Goal: Task Accomplishment & Management: Complete application form

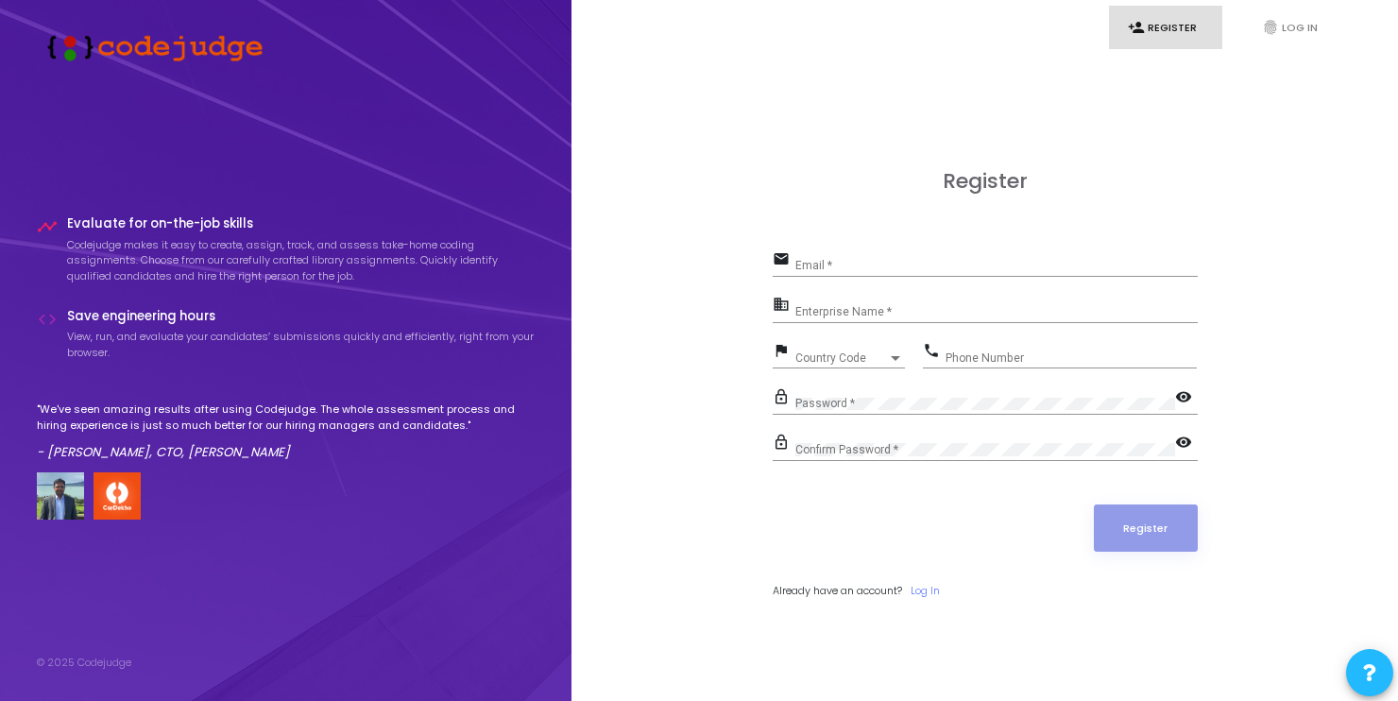
click at [914, 256] on div "Email *" at bounding box center [996, 261] width 402 height 29
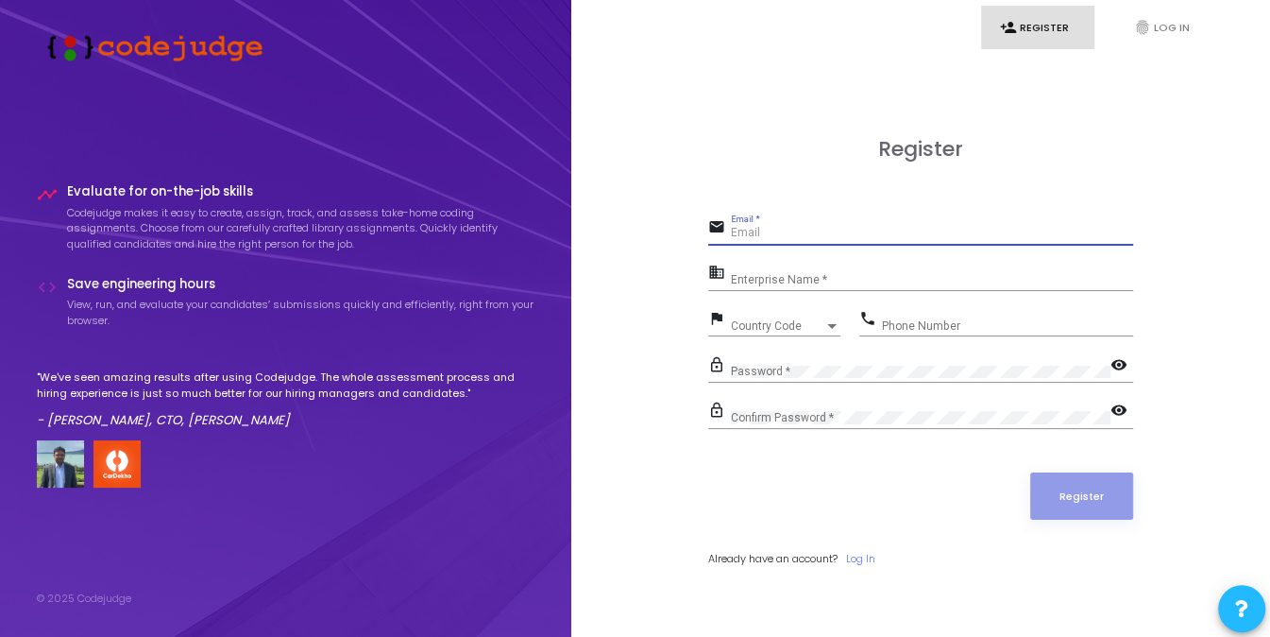
click at [798, 230] on input "Email *" at bounding box center [932, 233] width 402 height 13
type input "[EMAIL_ADDRESS][DOMAIN_NAME]"
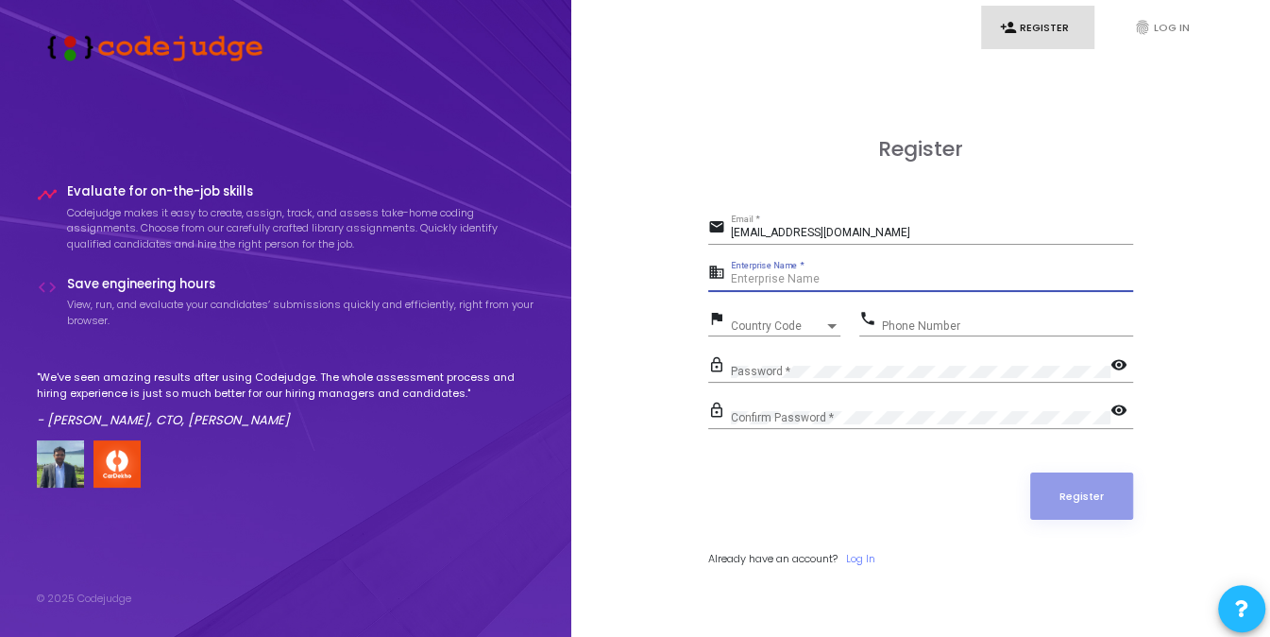
click at [799, 277] on input "Enterprise Name *" at bounding box center [932, 279] width 402 height 13
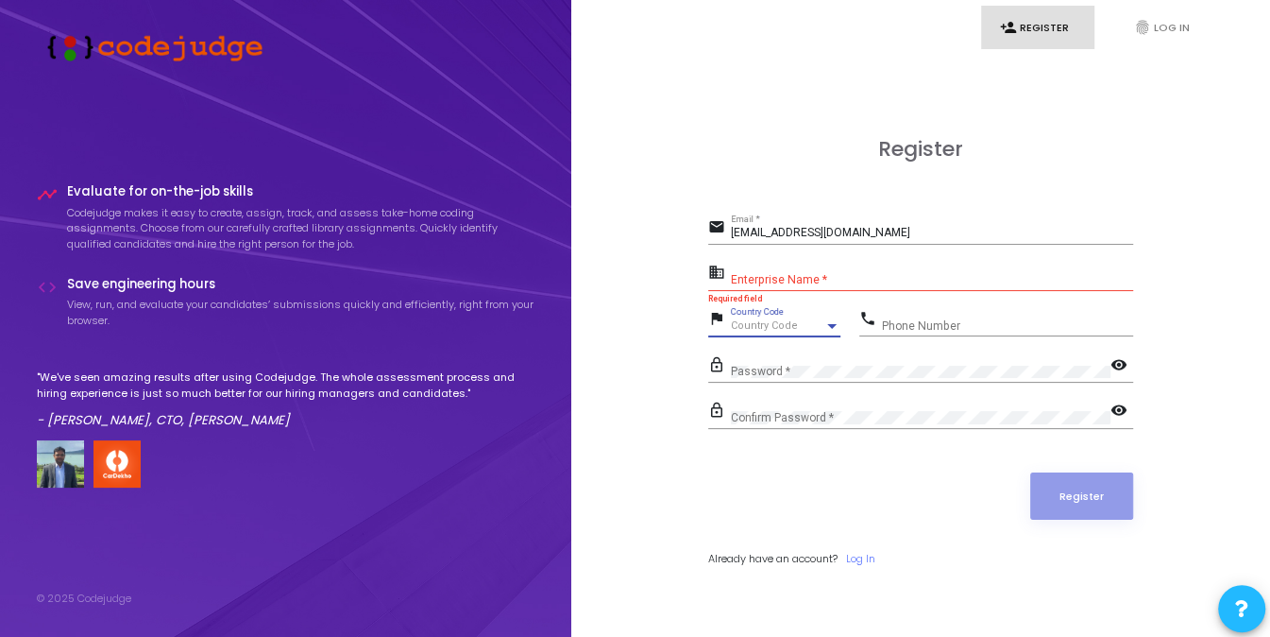
click at [791, 330] on span "Country Code" at bounding box center [764, 325] width 67 height 12
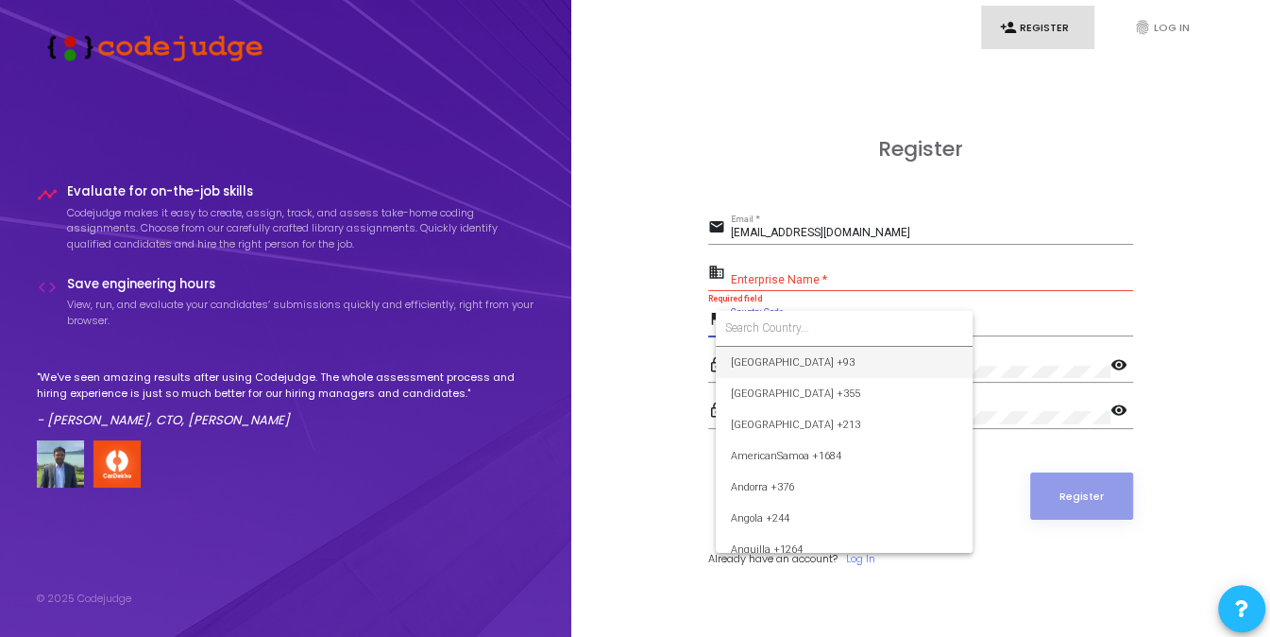
click at [821, 280] on div at bounding box center [635, 318] width 1270 height 637
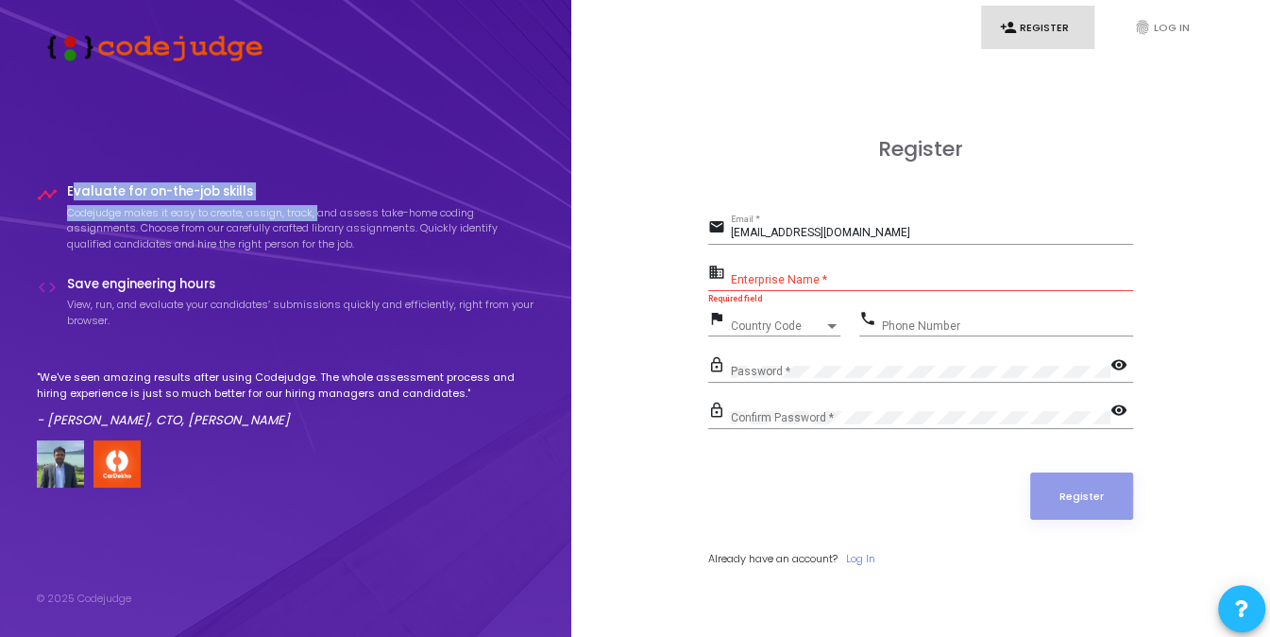
drag, startPoint x: 74, startPoint y: 189, endPoint x: 319, endPoint y: 206, distance: 246.2
click at [319, 206] on div "Evaluate for on-the-job skills Codejudge makes it easy to create, assign, track…" at bounding box center [301, 222] width 469 height 77
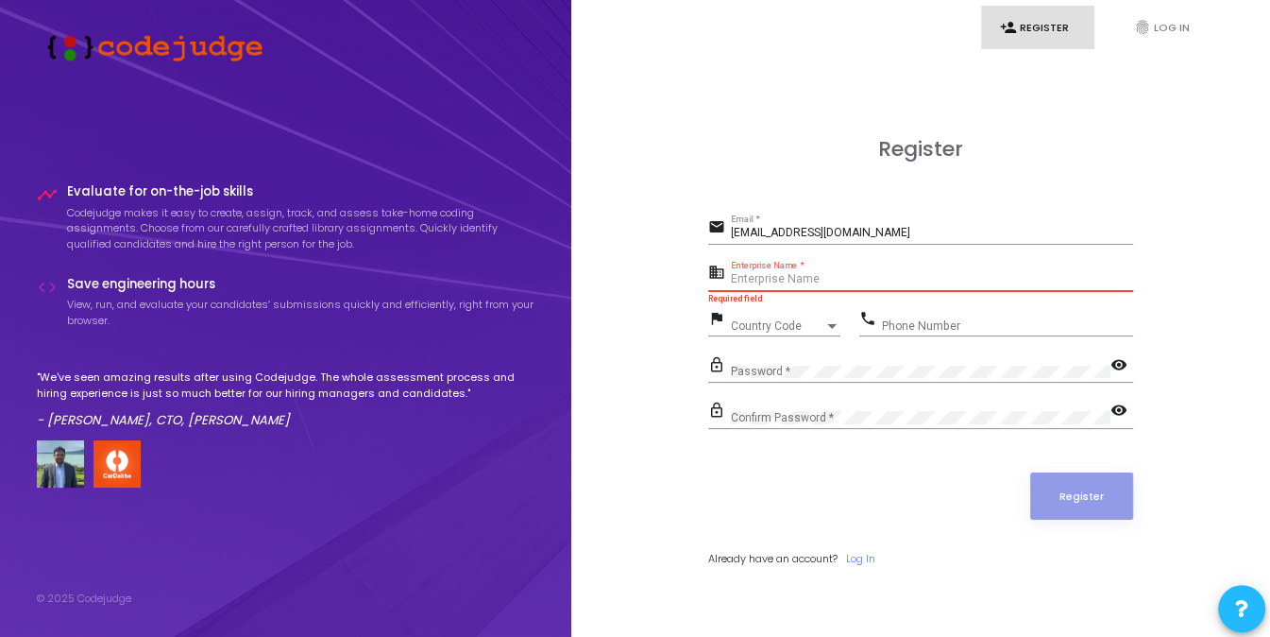
click at [803, 276] on input "Enterprise Name *" at bounding box center [932, 279] width 402 height 13
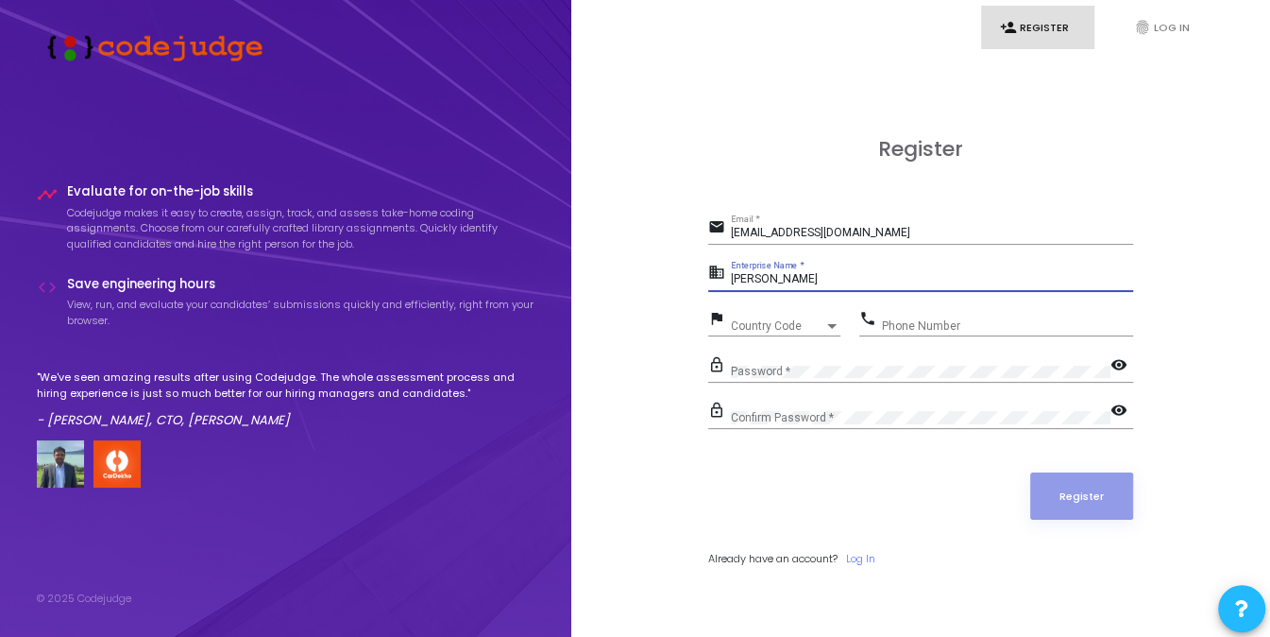
type input "[PERSON_NAME]"
click at [813, 322] on div "Country Code" at bounding box center [777, 325] width 93 height 11
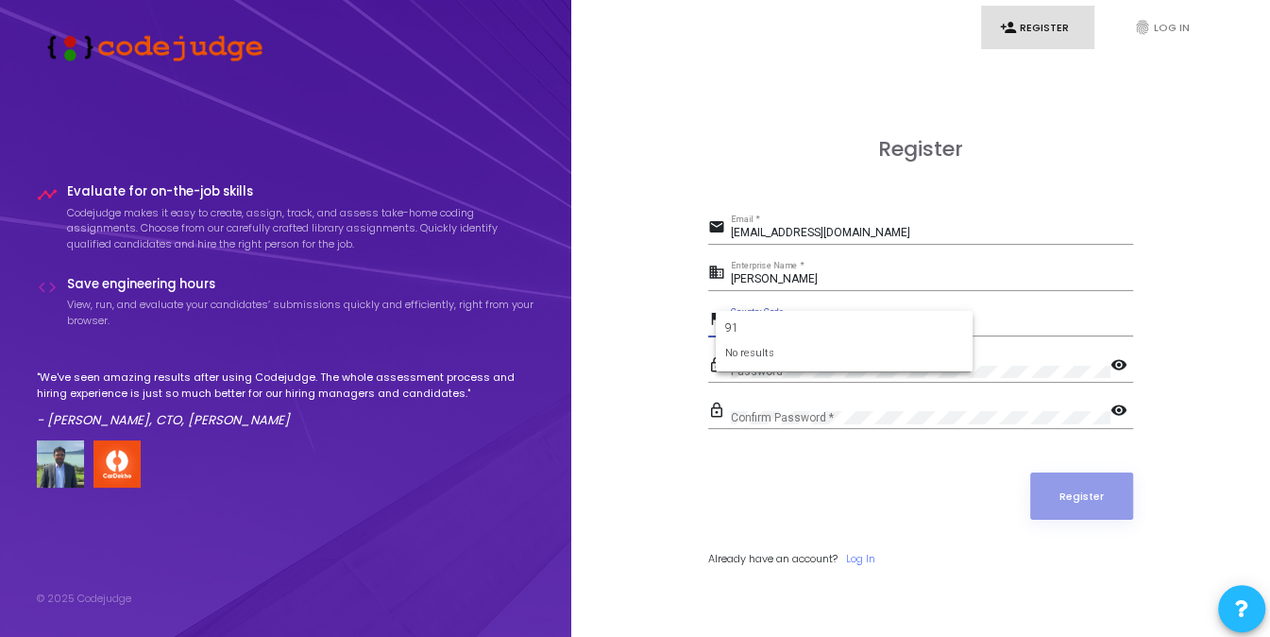
click at [817, 329] on input "91" at bounding box center [844, 327] width 238 height 17
type input "9"
type input "+"
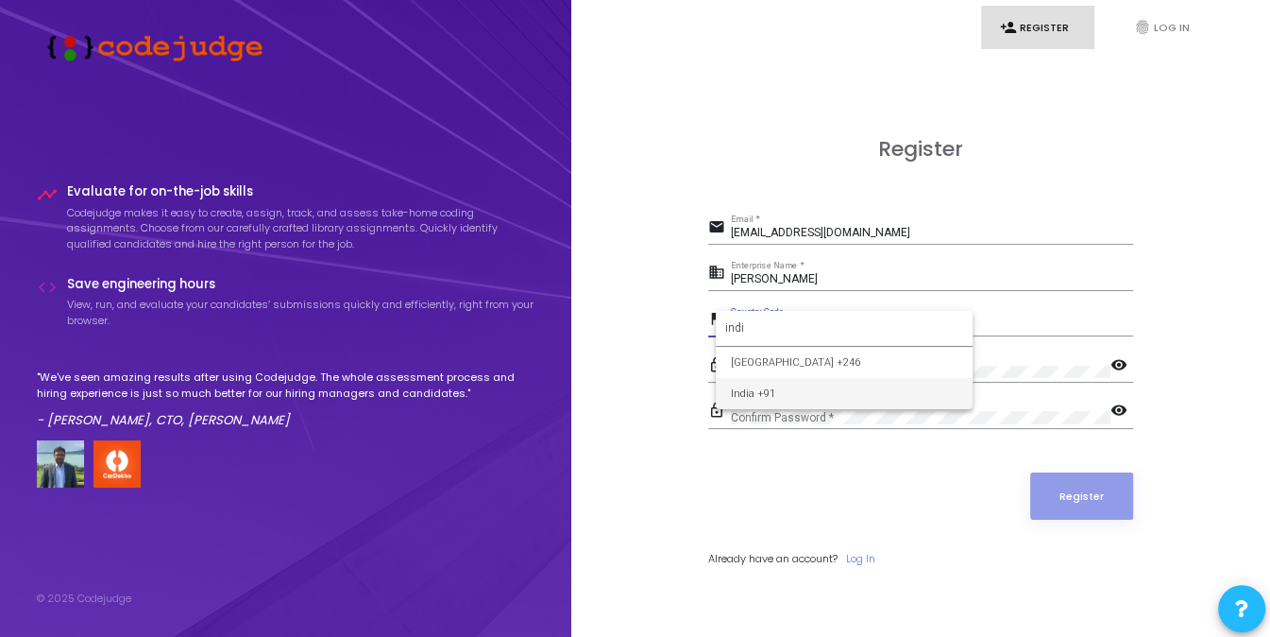
type input "indi"
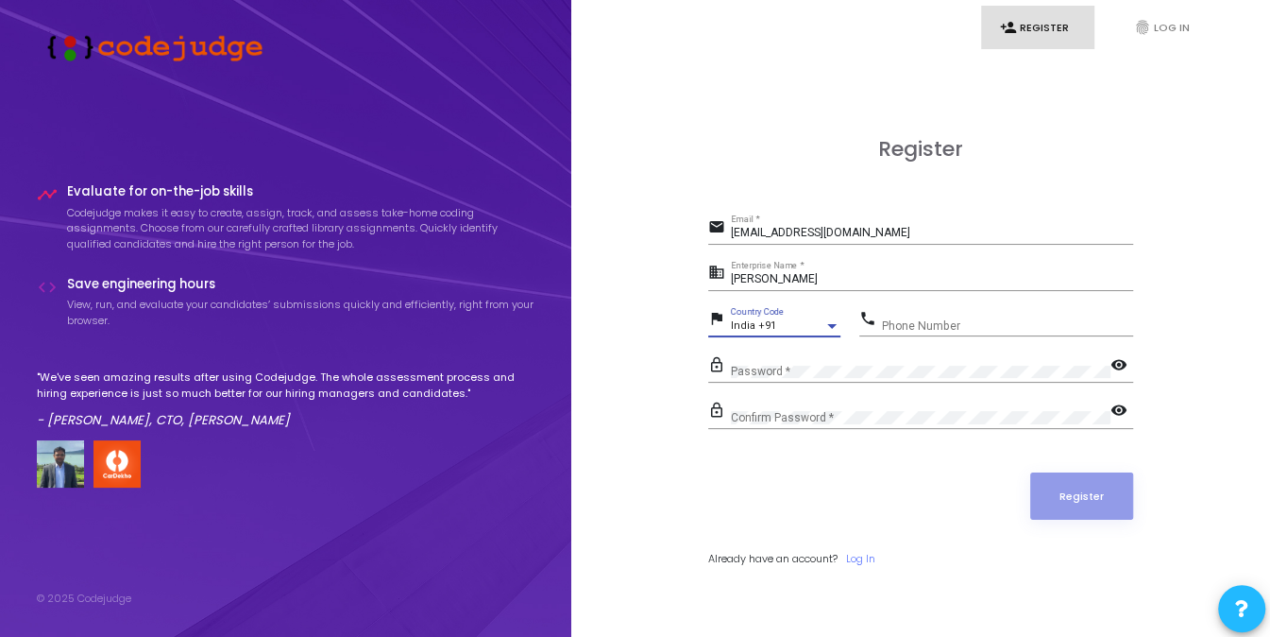
click at [935, 325] on input "Phone Number" at bounding box center [1007, 325] width 251 height 13
type input "9301801922"
click at [868, 370] on div "Password *" at bounding box center [921, 366] width 380 height 29
click at [856, 417] on div "Confirm Password *" at bounding box center [921, 413] width 380 height 29
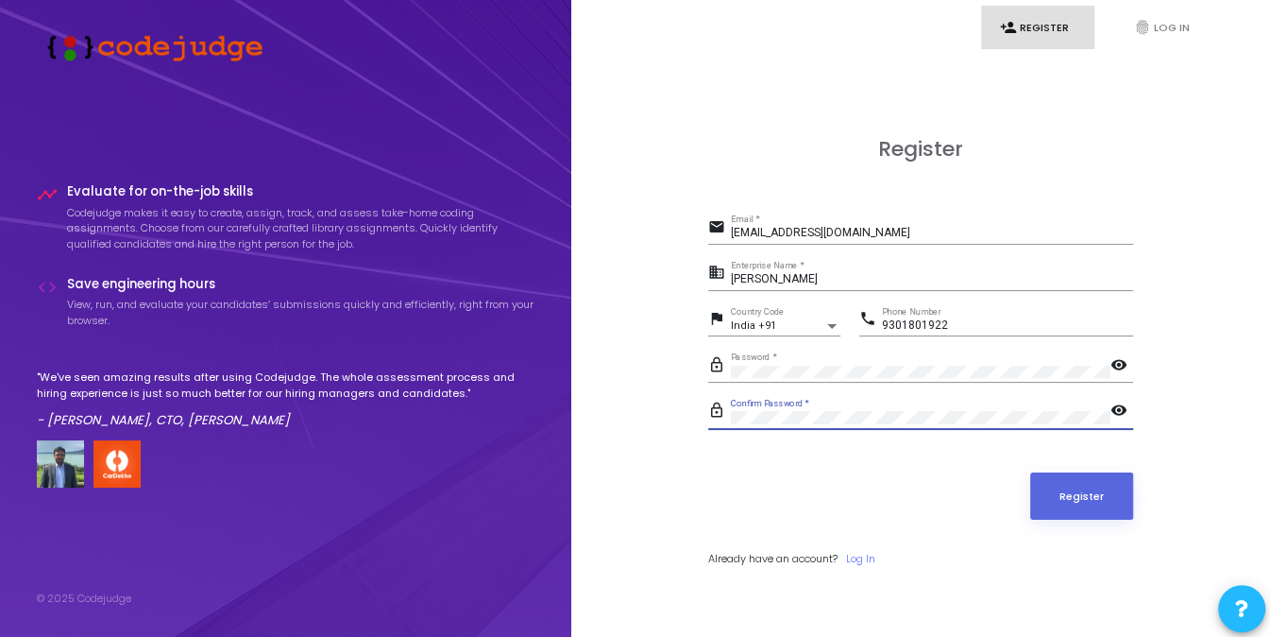
click at [1031, 472] on button "Register" at bounding box center [1083, 495] width 104 height 47
